Goal: Task Accomplishment & Management: Use online tool/utility

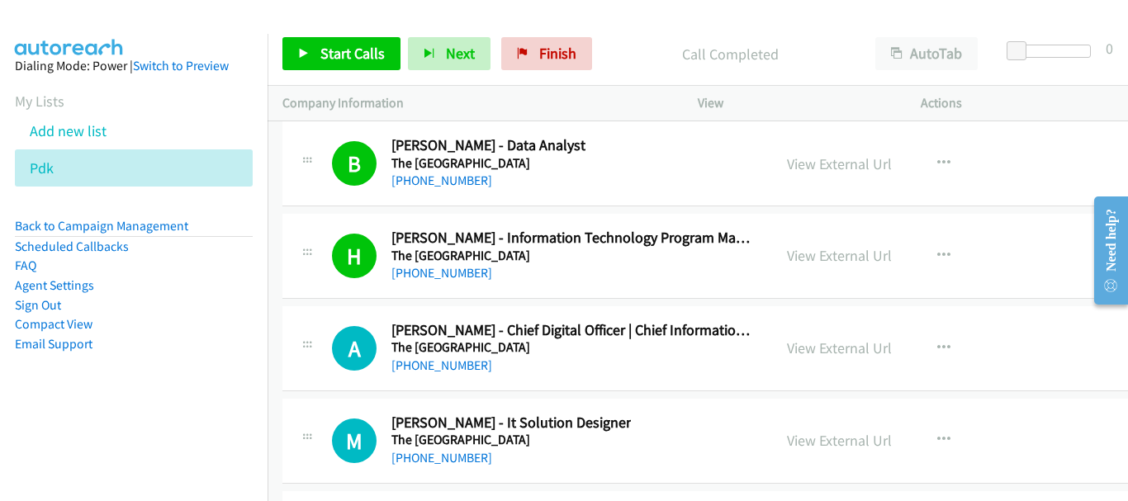
click at [111, 14] on img at bounding box center [69, 29] width 124 height 58
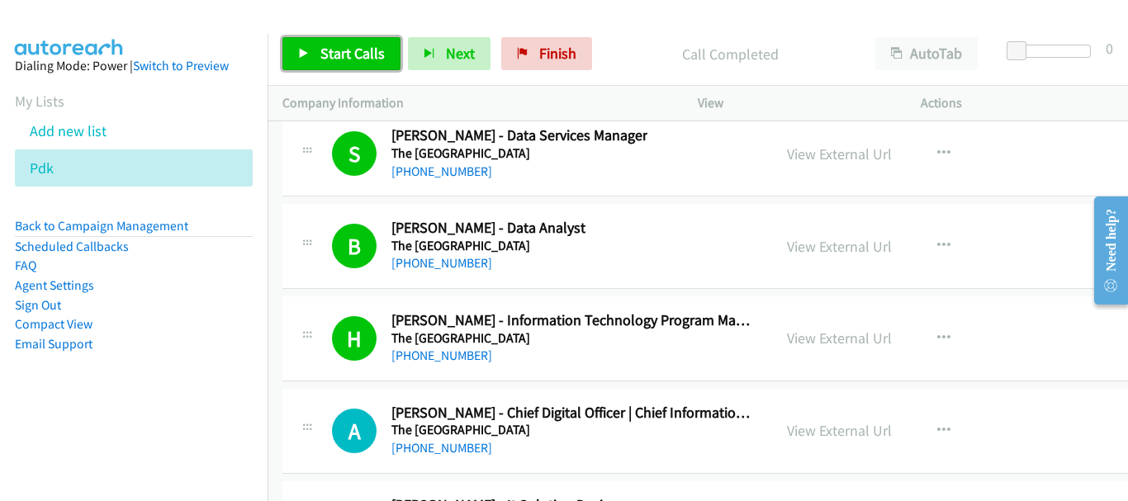
click at [334, 44] on span "Start Calls" at bounding box center [352, 53] width 64 height 19
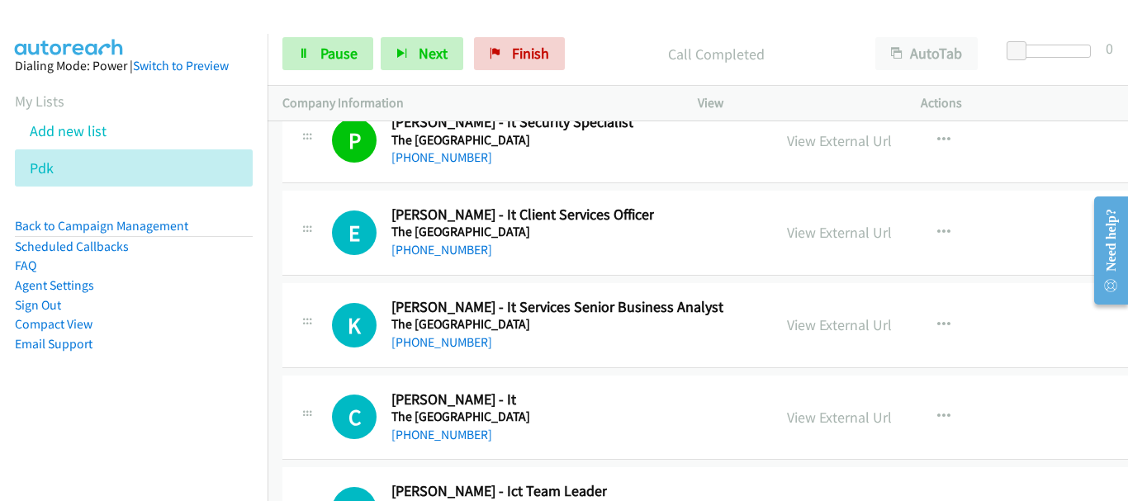
scroll to position [38120, 0]
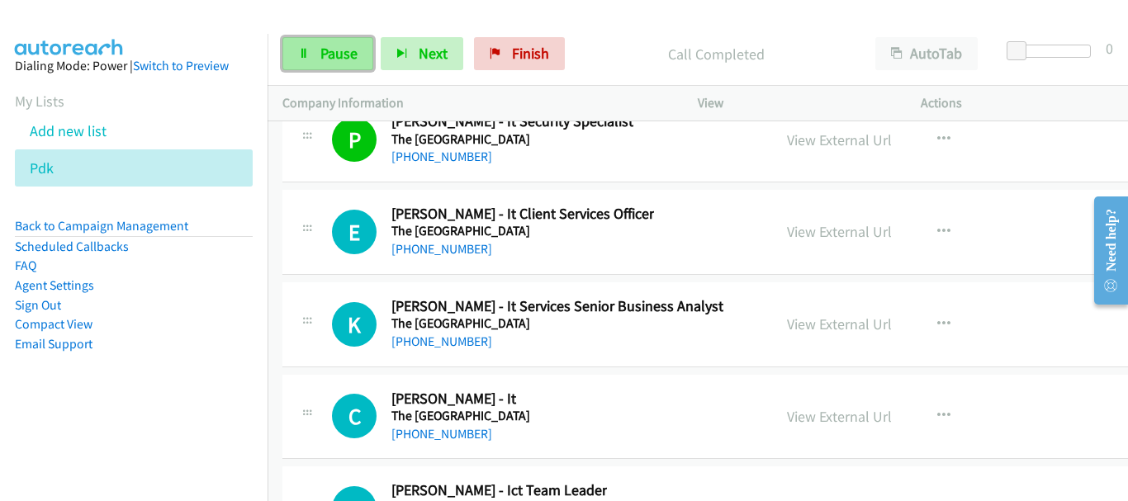
click at [333, 46] on span "Pause" at bounding box center [338, 53] width 37 height 19
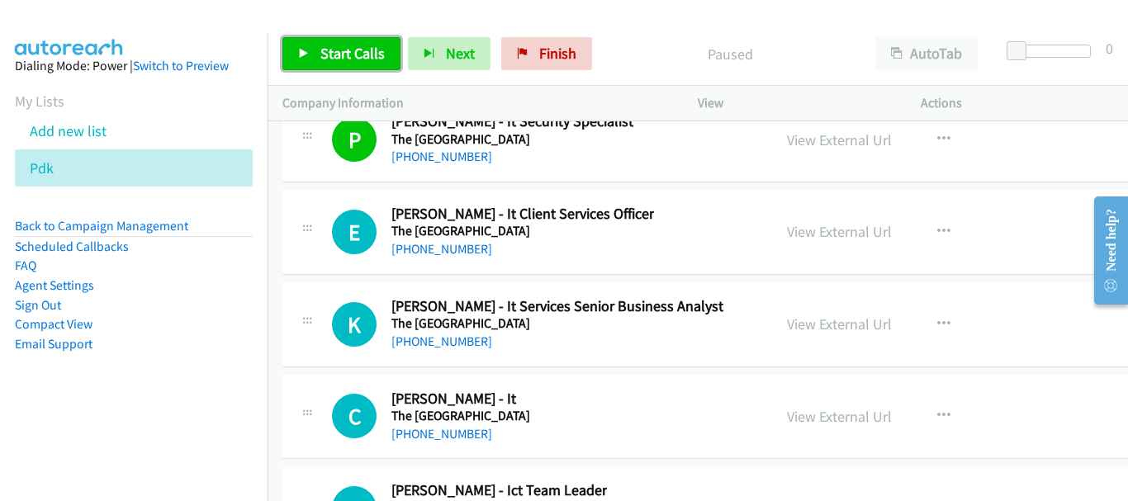
click at [333, 46] on span "Start Calls" at bounding box center [352, 53] width 64 height 19
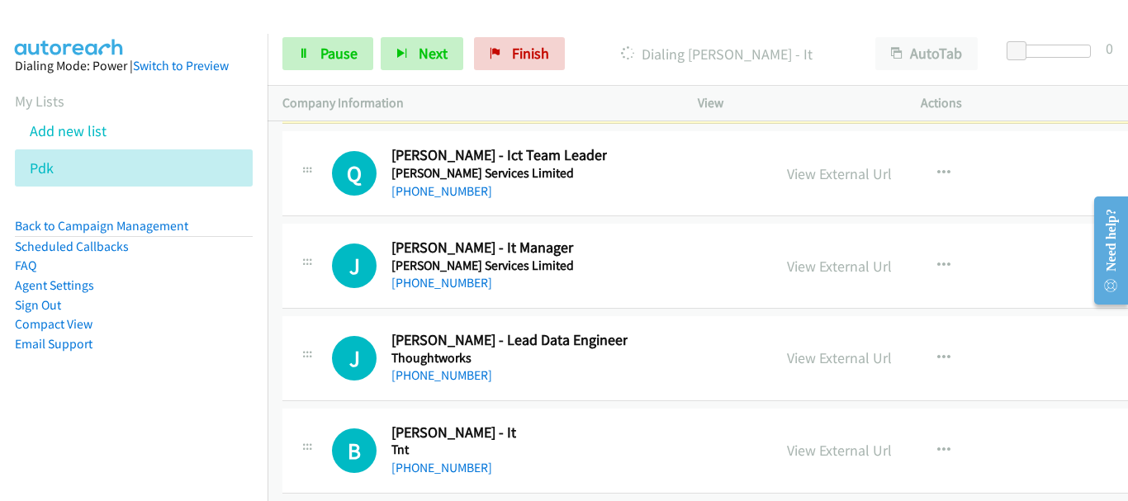
scroll to position [38285, 0]
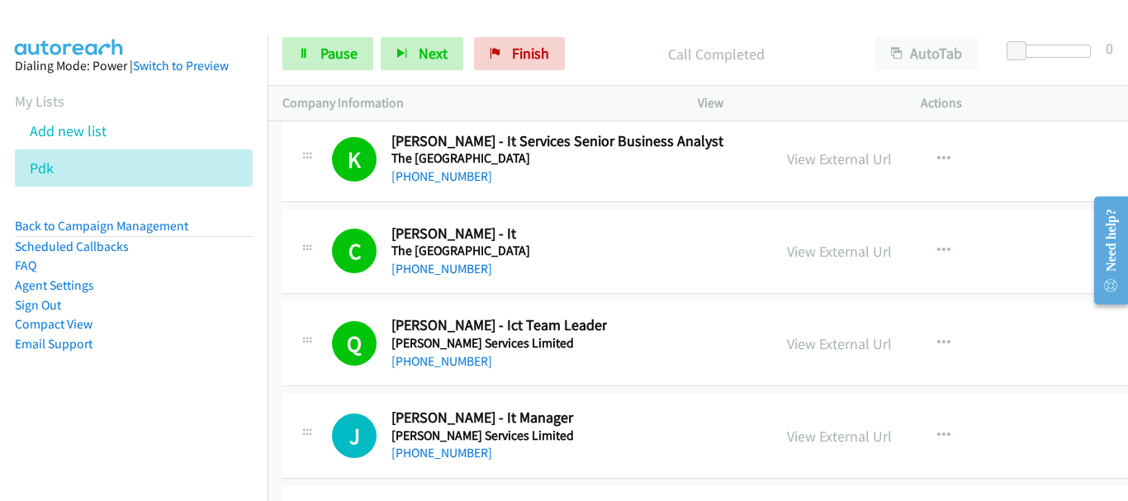
drag, startPoint x: 969, startPoint y: 242, endPoint x: 422, endPoint y: 98, distance: 565.2
click at [969, 242] on div "View External Url View External Url Schedule/Manage Callback Start Calls Here R…" at bounding box center [901, 252] width 259 height 54
click at [342, 56] on span "Pause" at bounding box center [338, 53] width 37 height 19
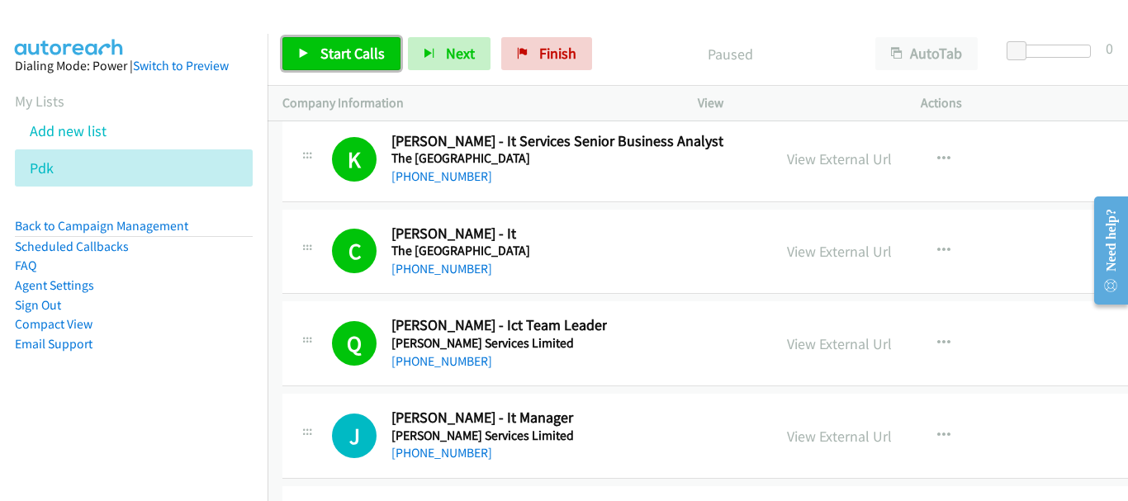
click at [342, 56] on span "Start Calls" at bounding box center [352, 53] width 64 height 19
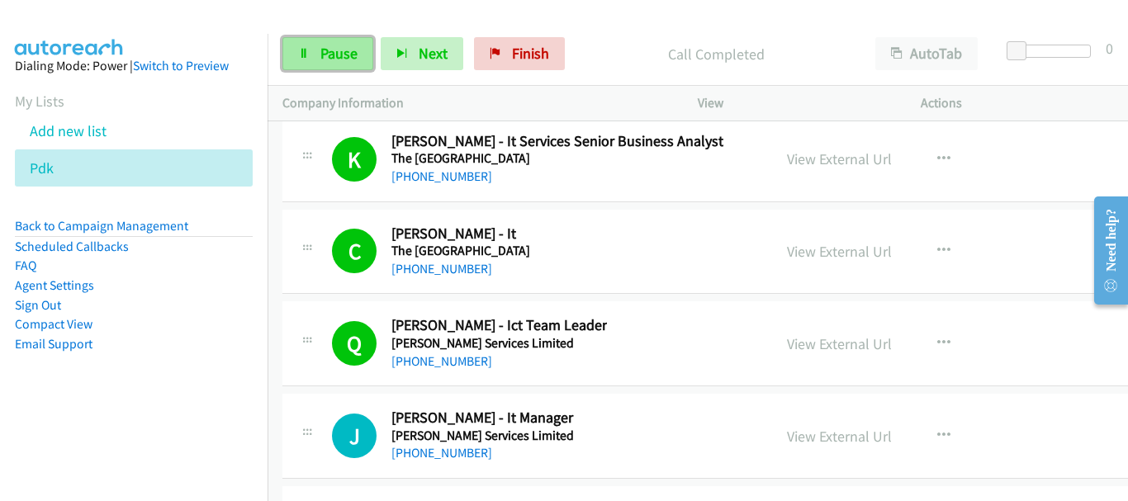
click at [328, 59] on span "Pause" at bounding box center [338, 53] width 37 height 19
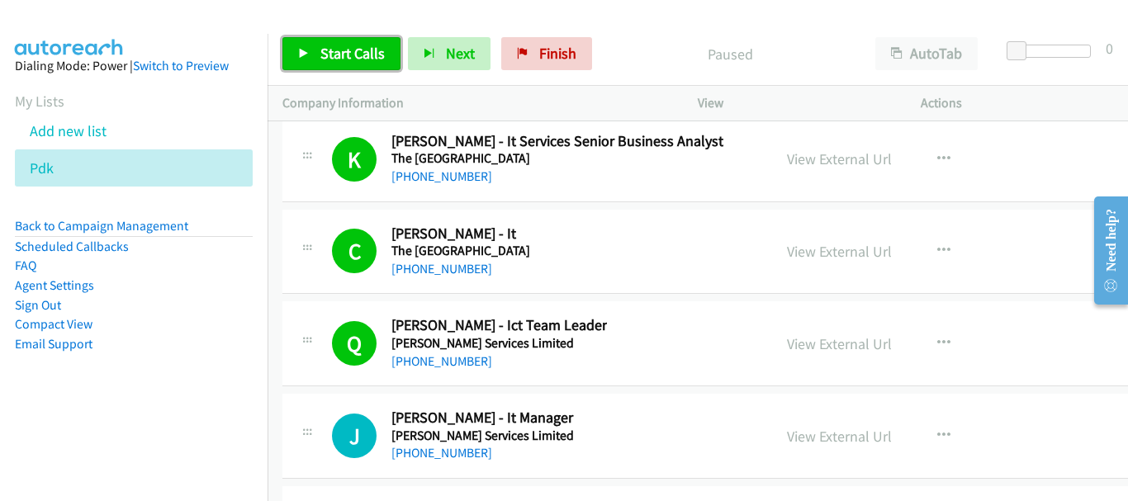
click at [329, 59] on span "Start Calls" at bounding box center [352, 53] width 64 height 19
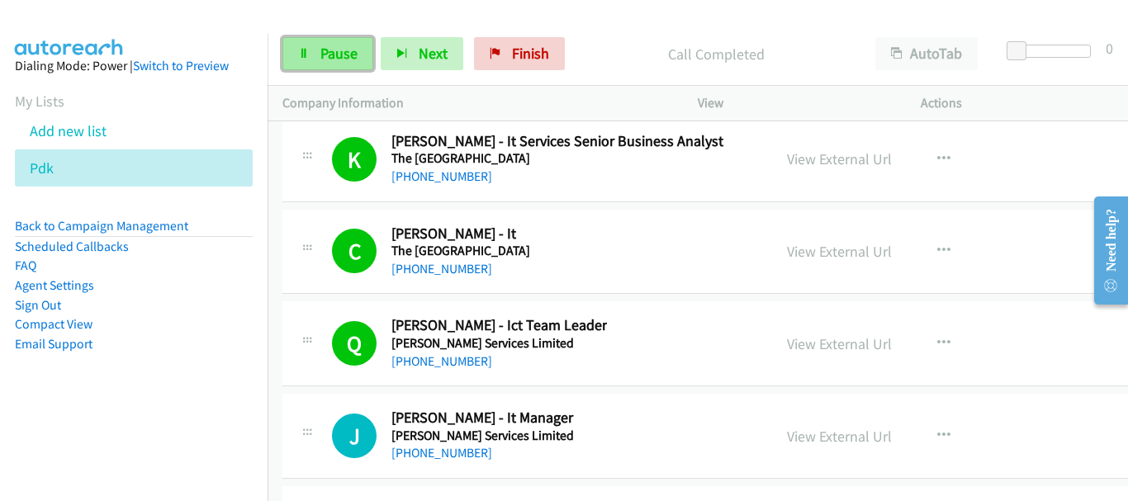
drag, startPoint x: 311, startPoint y: 37, endPoint x: 316, endPoint y: 46, distance: 10.3
click at [312, 40] on link "Pause" at bounding box center [327, 53] width 91 height 33
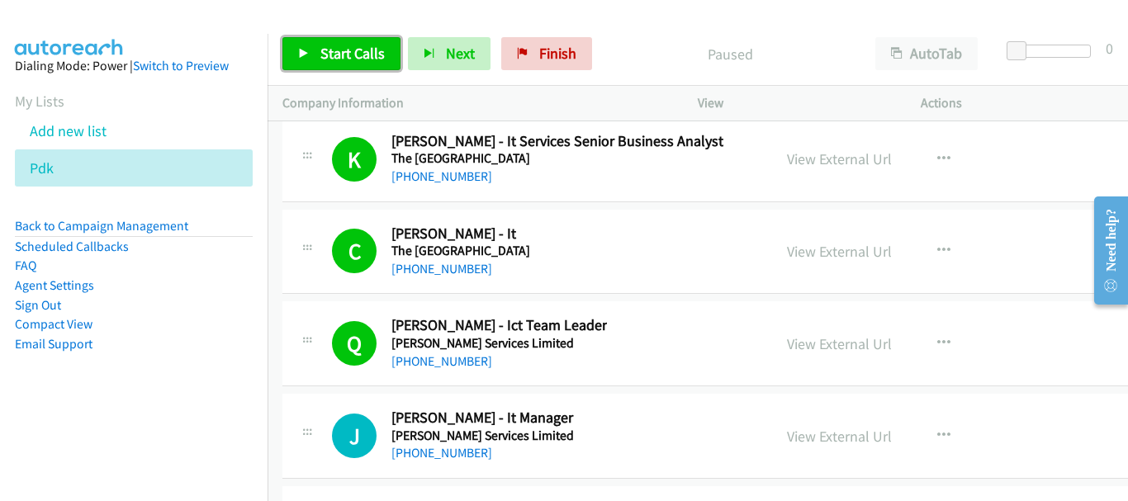
click at [314, 48] on link "Start Calls" at bounding box center [341, 53] width 118 height 33
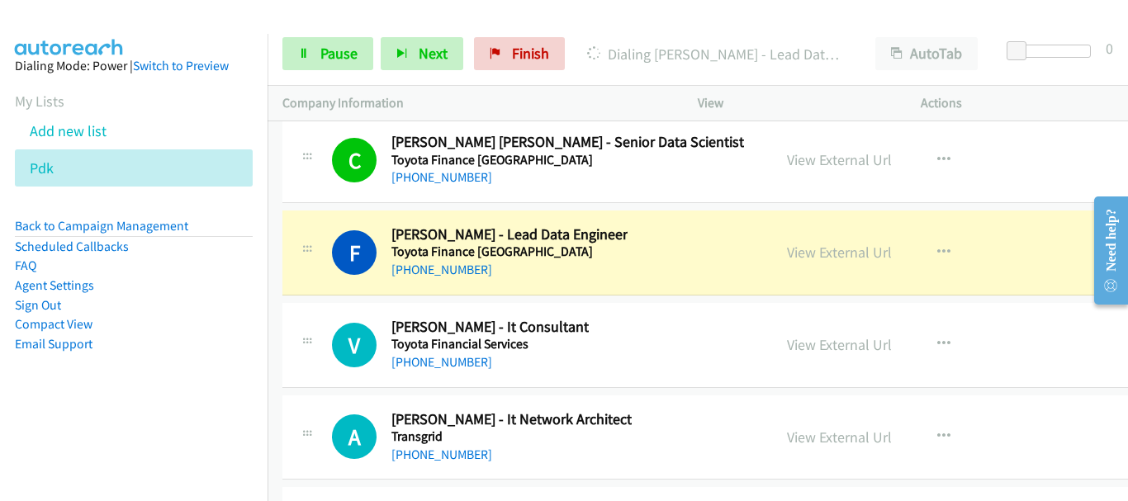
scroll to position [39194, 0]
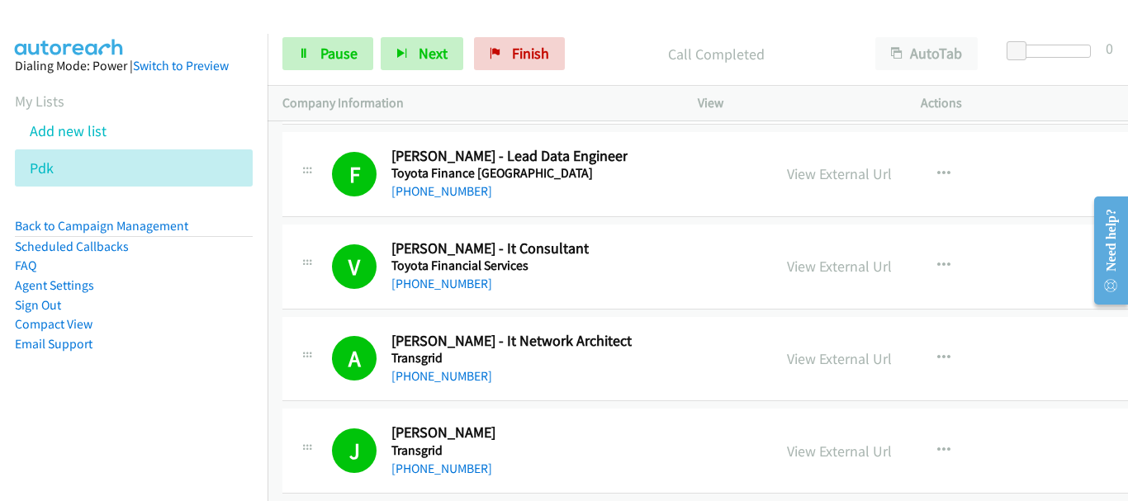
drag, startPoint x: 984, startPoint y: 168, endPoint x: 427, endPoint y: 89, distance: 563.0
click at [984, 168] on div "View External Url View External Url Schedule/Manage Callback Start Calls Here R…" at bounding box center [901, 174] width 259 height 54
click at [360, 64] on link "Pause" at bounding box center [327, 53] width 91 height 33
drag, startPoint x: 974, startPoint y: 319, endPoint x: 492, endPoint y: 496, distance: 513.1
click at [350, 52] on span "Pause" at bounding box center [338, 53] width 37 height 19
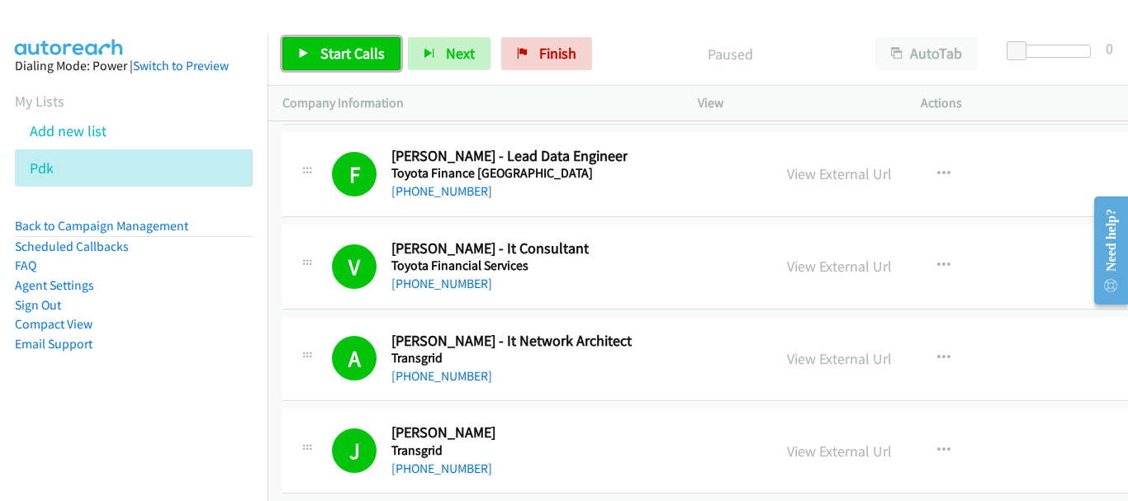
click at [317, 56] on link "Start Calls" at bounding box center [341, 53] width 118 height 33
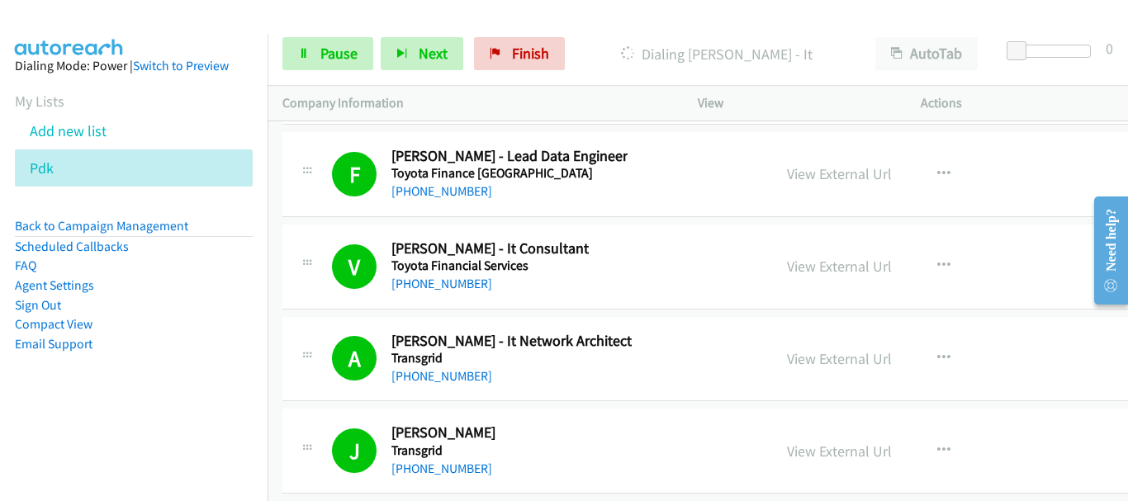
click at [160, 17] on div at bounding box center [556, 32] width 1113 height 64
click at [323, 58] on span "Pause" at bounding box center [338, 53] width 37 height 19
